Goal: Information Seeking & Learning: Understand process/instructions

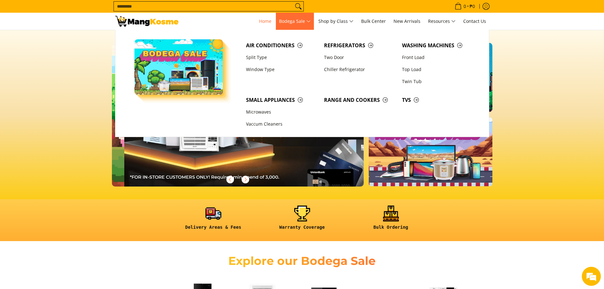
scroll to position [0, 252]
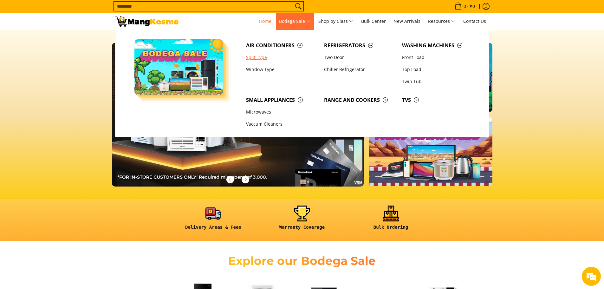
click at [263, 56] on link "Split Type" at bounding box center [282, 57] width 78 height 12
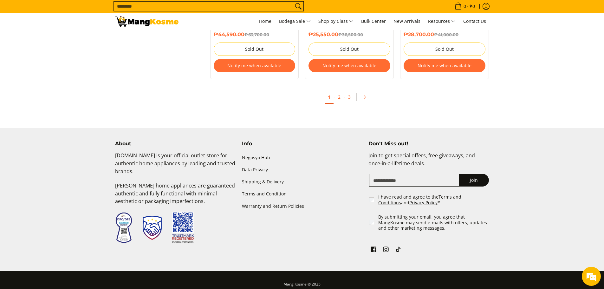
scroll to position [1355, 0]
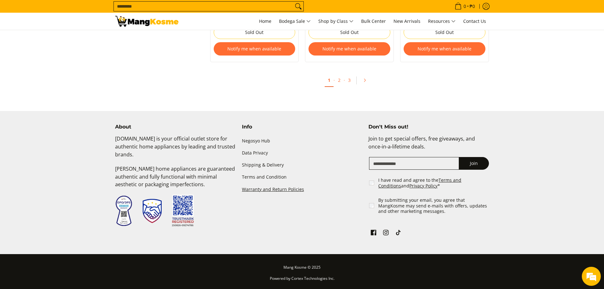
click at [286, 188] on link "Warranty and Return Policies" at bounding box center [302, 189] width 120 height 12
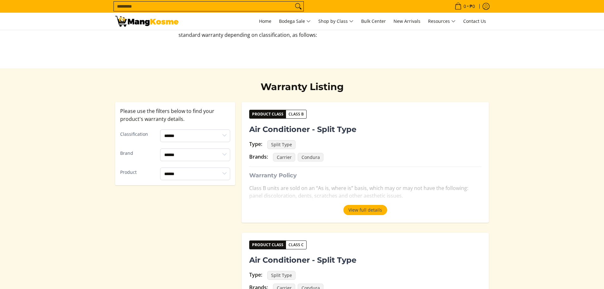
scroll to position [63, 0]
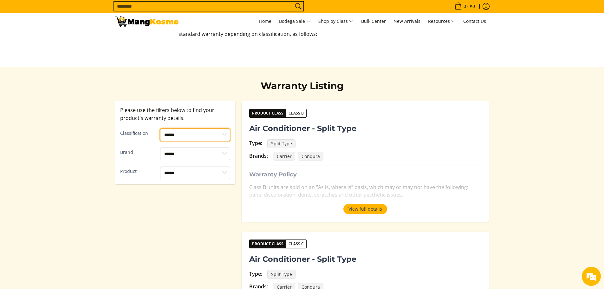
click at [220, 136] on select "****** ******* *******" at bounding box center [195, 134] width 70 height 13
click at [436, 152] on div "Brands: Carrier Condura" at bounding box center [365, 156] width 232 height 9
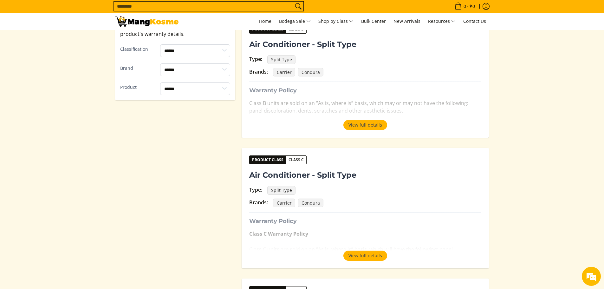
scroll to position [158, 0]
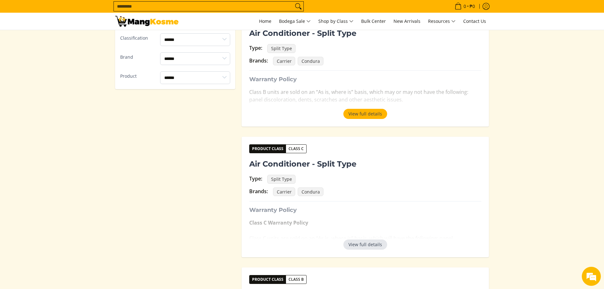
click at [363, 245] on button "View full details" at bounding box center [365, 244] width 44 height 10
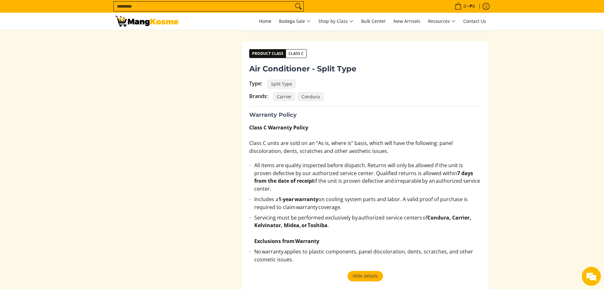
scroll to position [0, 0]
click at [347, 271] on button "Hide details" at bounding box center [365, 276] width 36 height 10
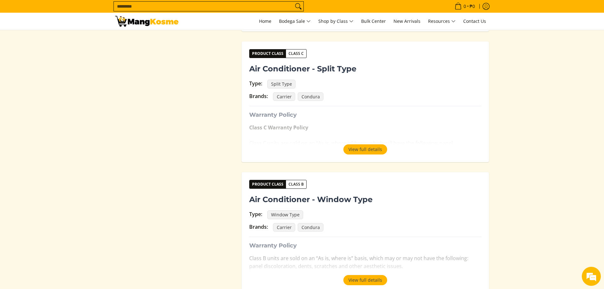
click at [343, 144] on button "View full details" at bounding box center [365, 149] width 44 height 10
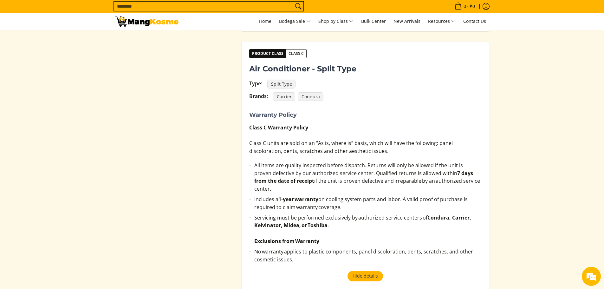
click at [347, 271] on button "Hide details" at bounding box center [365, 276] width 36 height 10
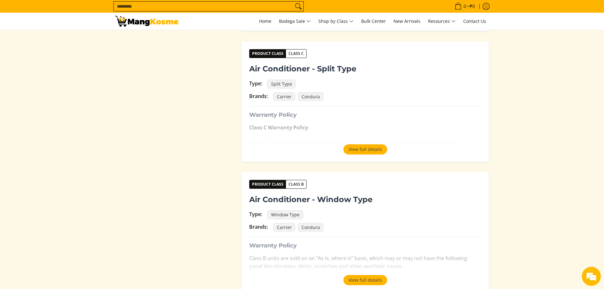
click at [343, 144] on button "View full details" at bounding box center [365, 149] width 44 height 10
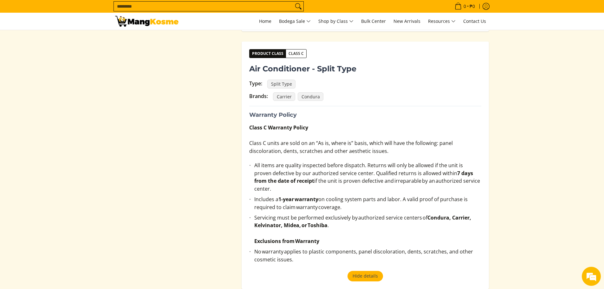
click at [347, 271] on button "Hide details" at bounding box center [365, 276] width 36 height 10
